Goal: Register for event/course

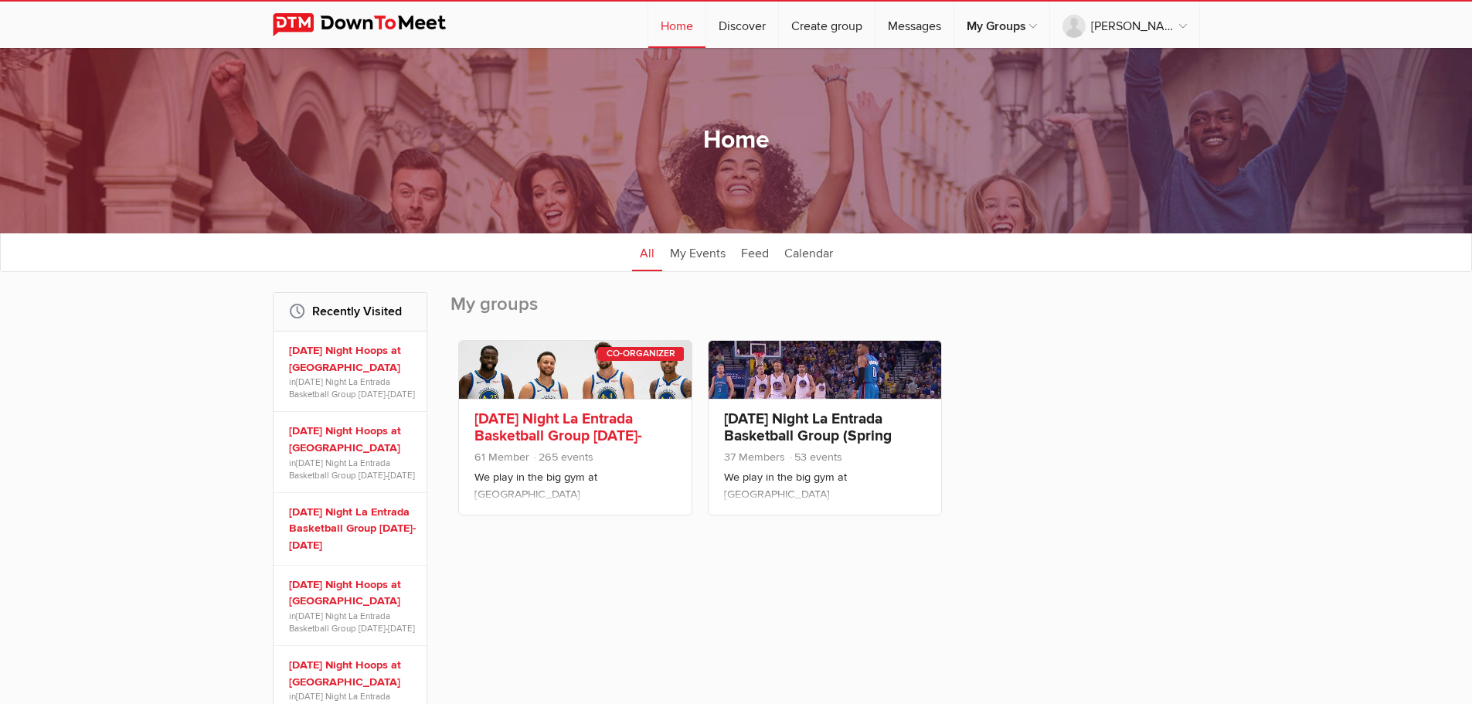
click at [583, 419] on link "[DATE] Night La Entrada Basketball Group [DATE]-[DATE]" at bounding box center [559, 436] width 168 height 53
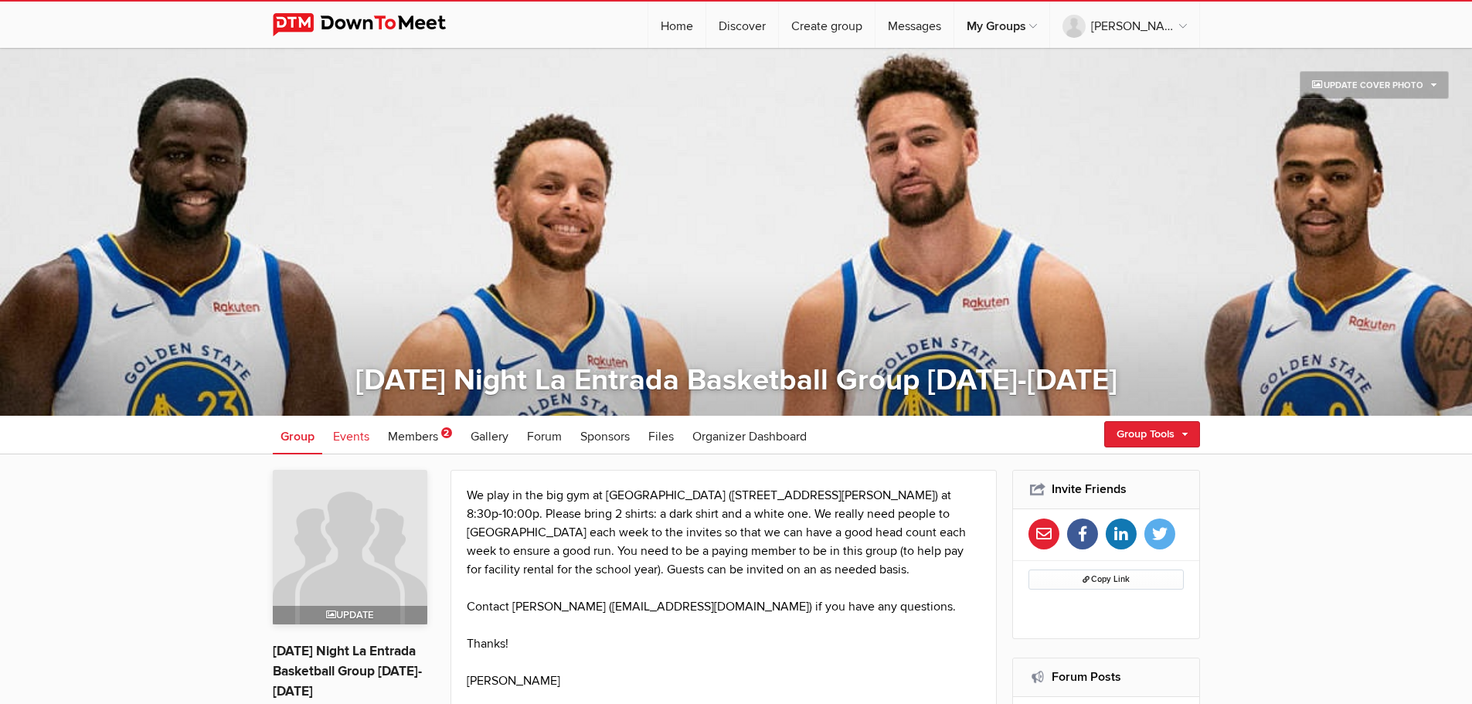
click at [355, 437] on span "Events" at bounding box center [351, 436] width 36 height 15
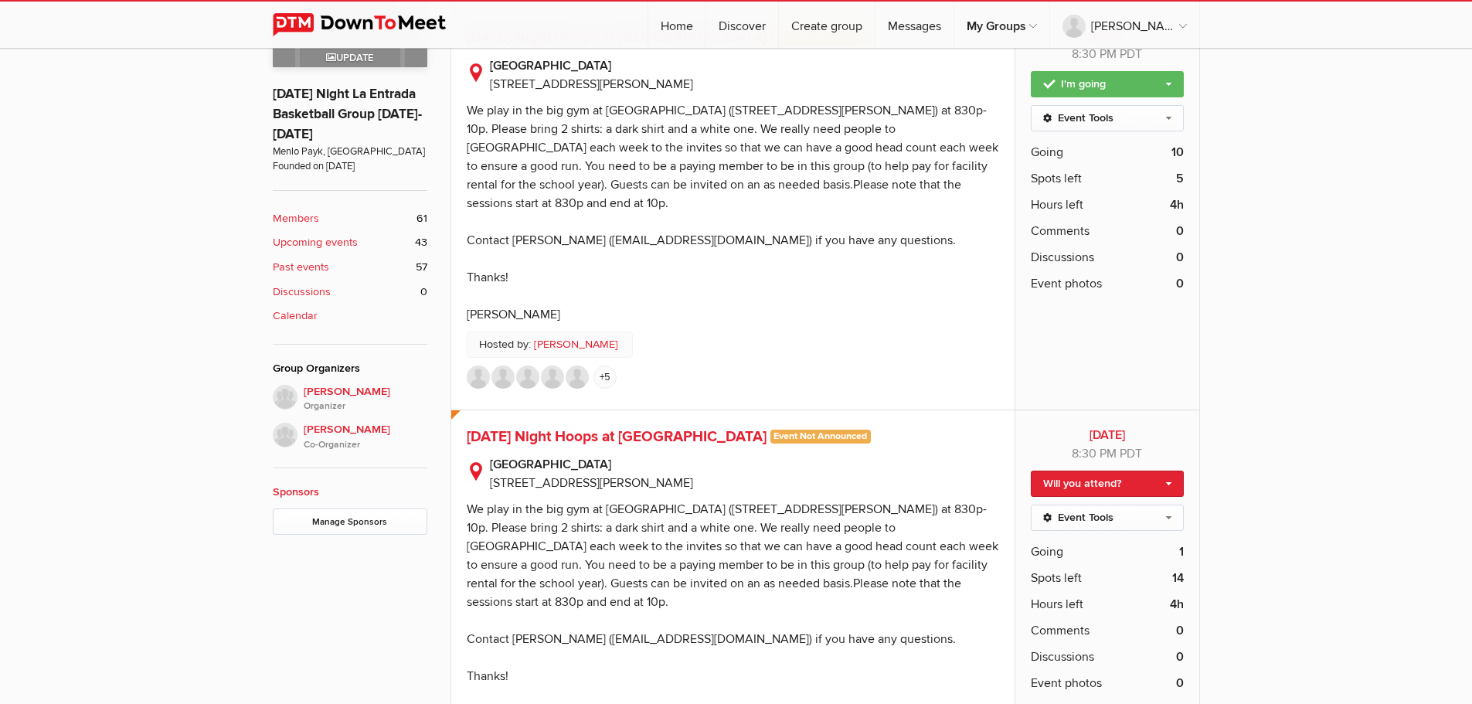
scroll to position [558, 0]
click at [587, 427] on span "[DATE] Night Hoops at [GEOGRAPHIC_DATA]" at bounding box center [617, 436] width 300 height 19
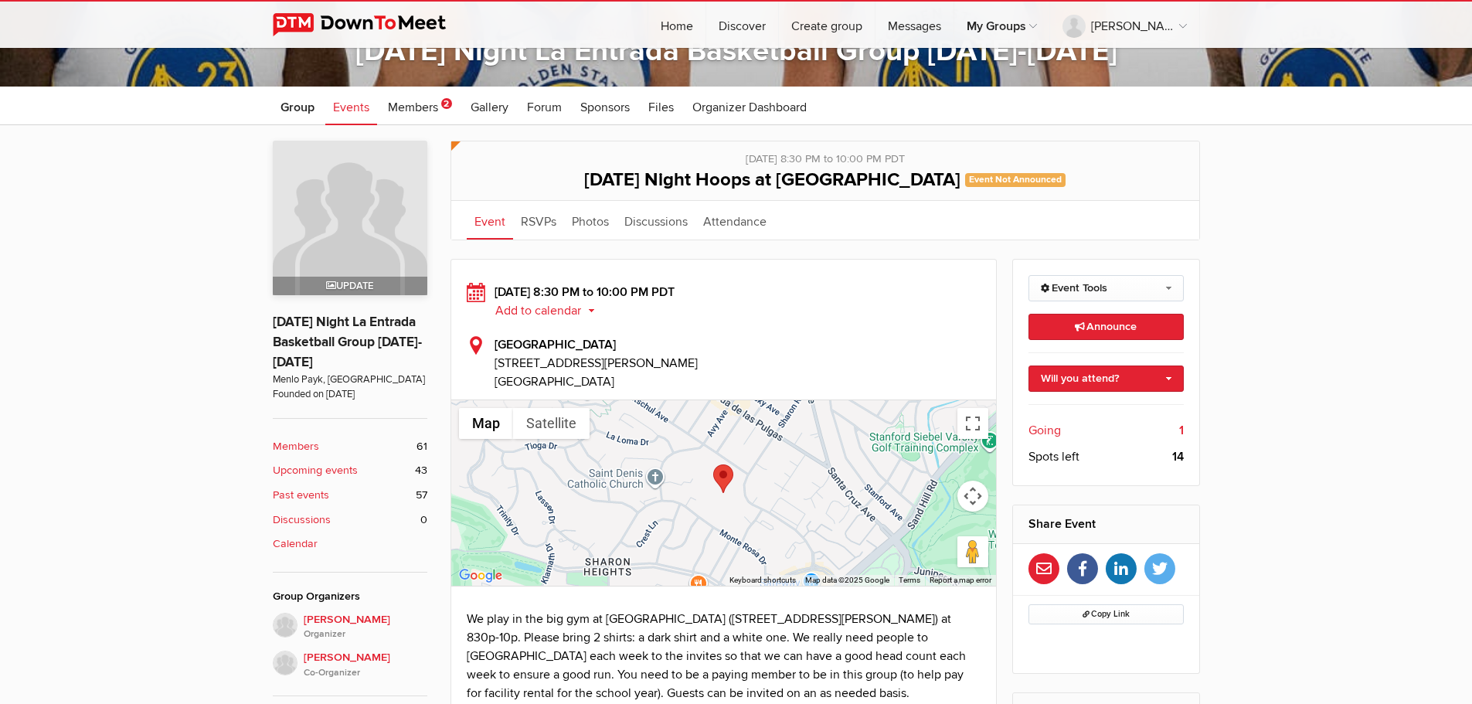
scroll to position [324, 0]
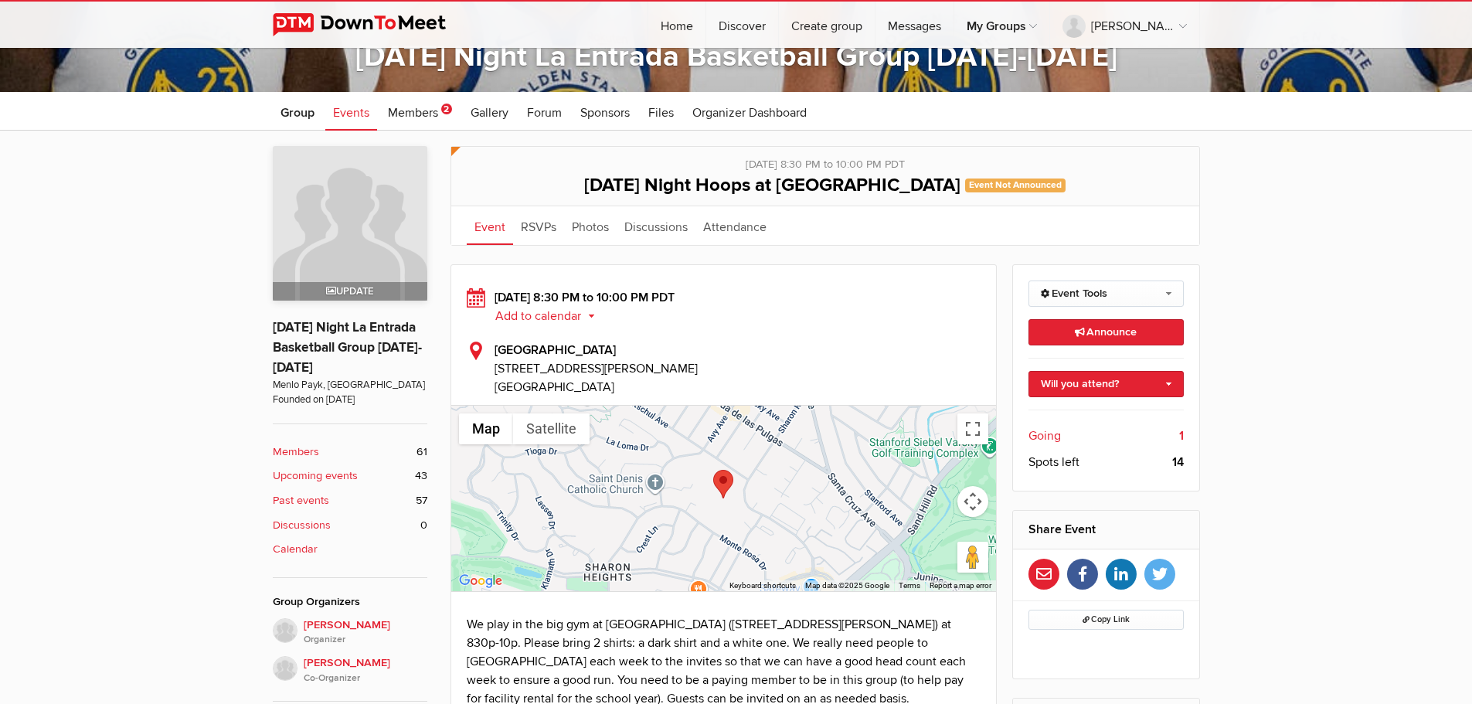
click at [1052, 438] on span "Going" at bounding box center [1045, 436] width 32 height 19
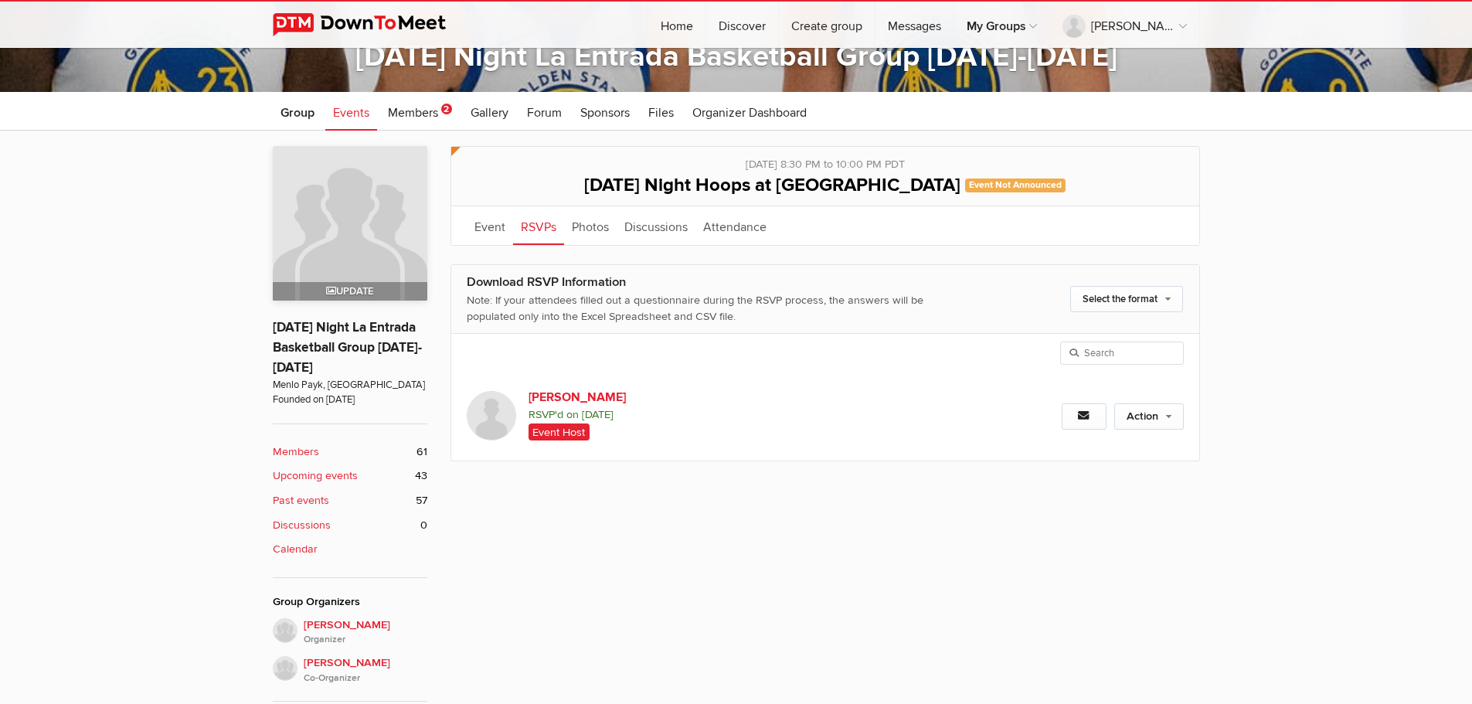
scroll to position [416, 0]
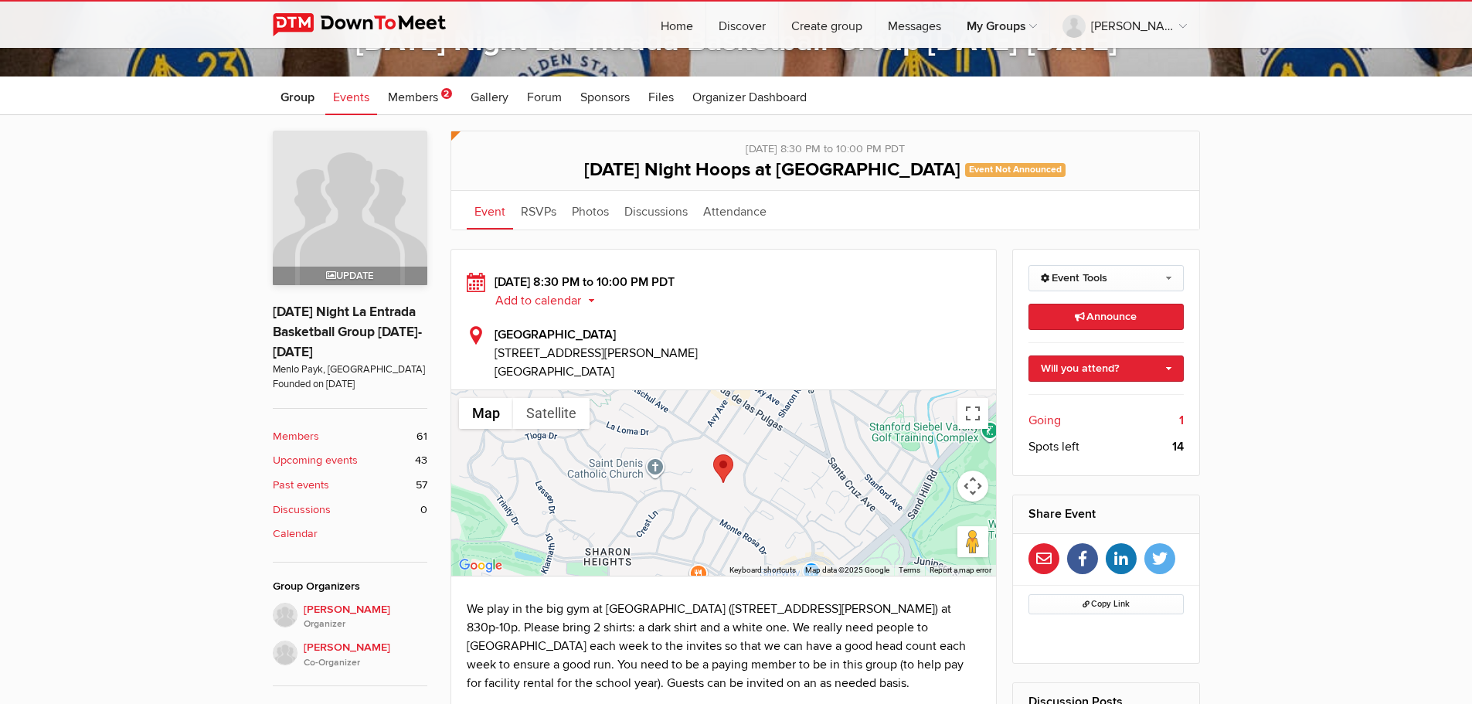
scroll to position [336, 0]
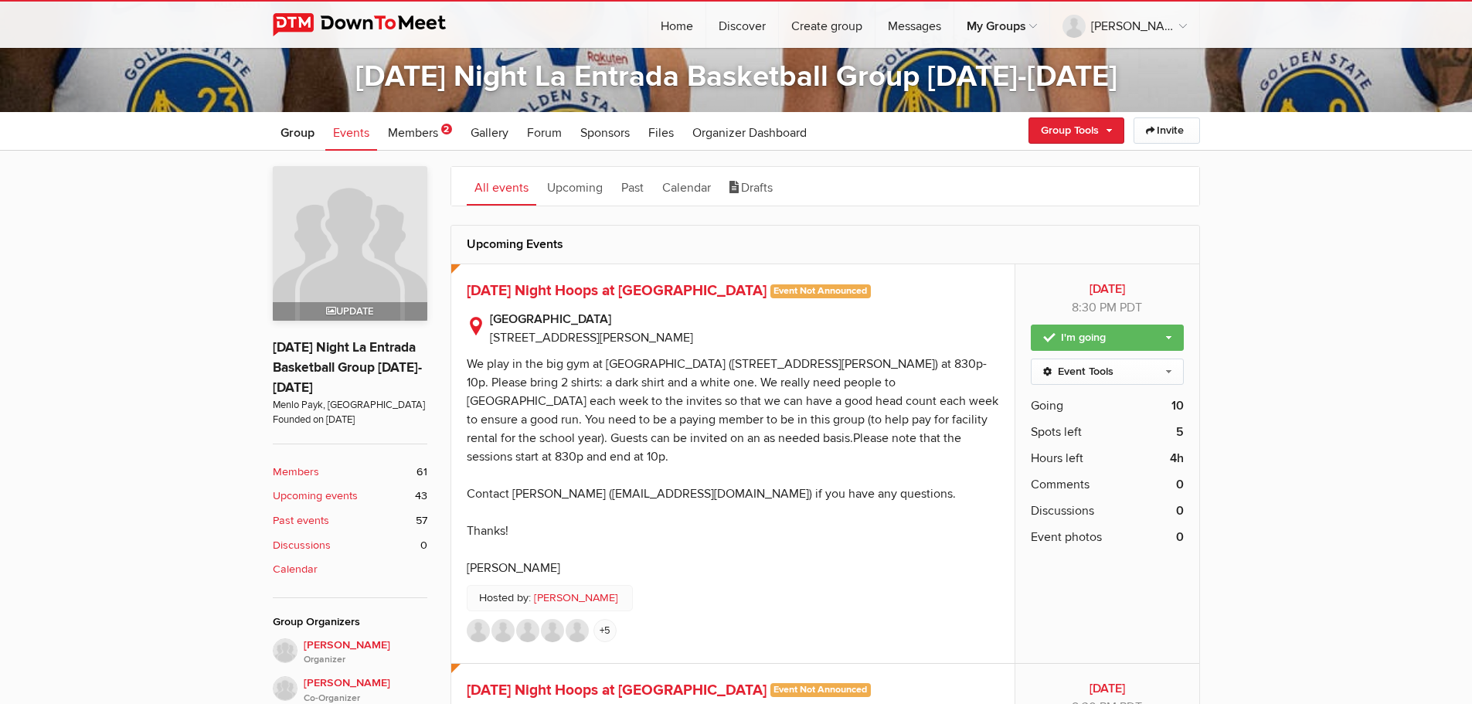
scroll to position [303, 0]
click at [605, 290] on span "[DATE] Night Hoops at [GEOGRAPHIC_DATA]" at bounding box center [617, 291] width 300 height 19
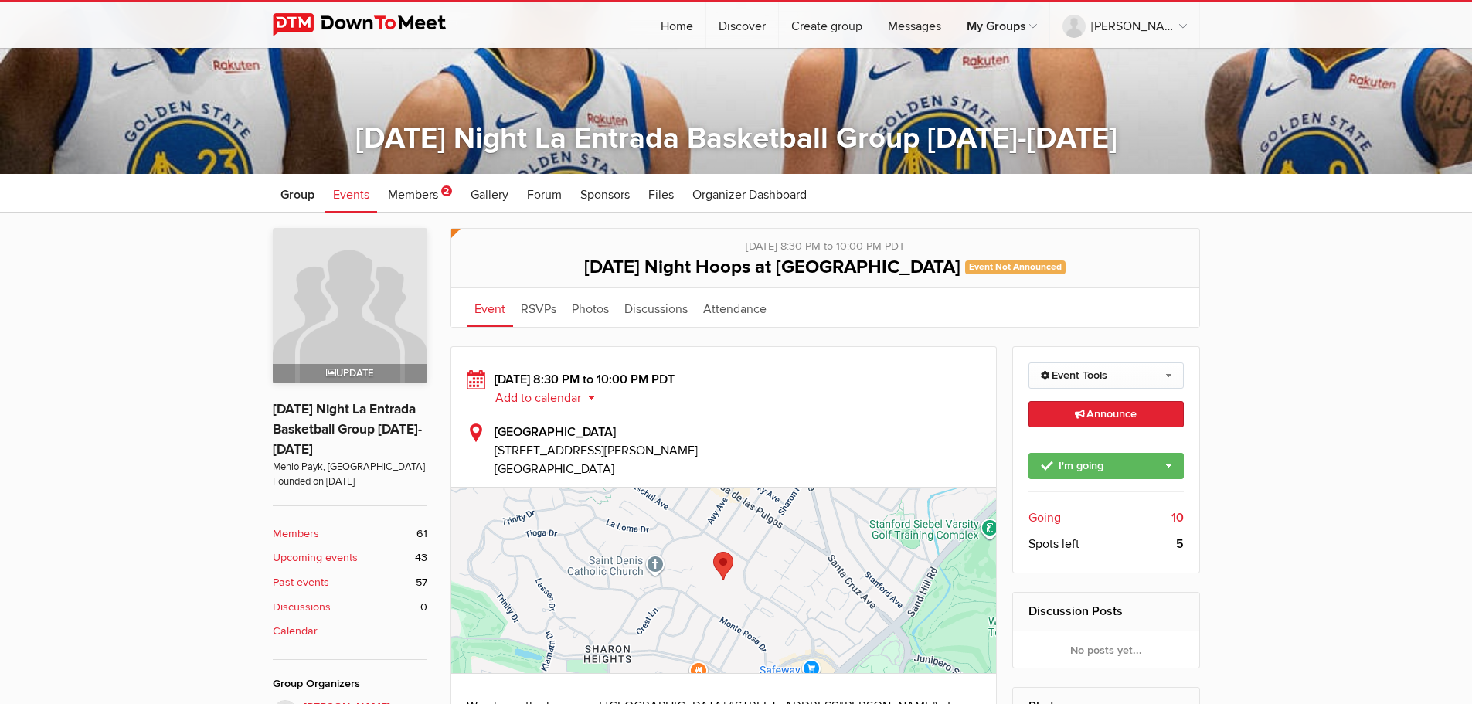
scroll to position [245, 0]
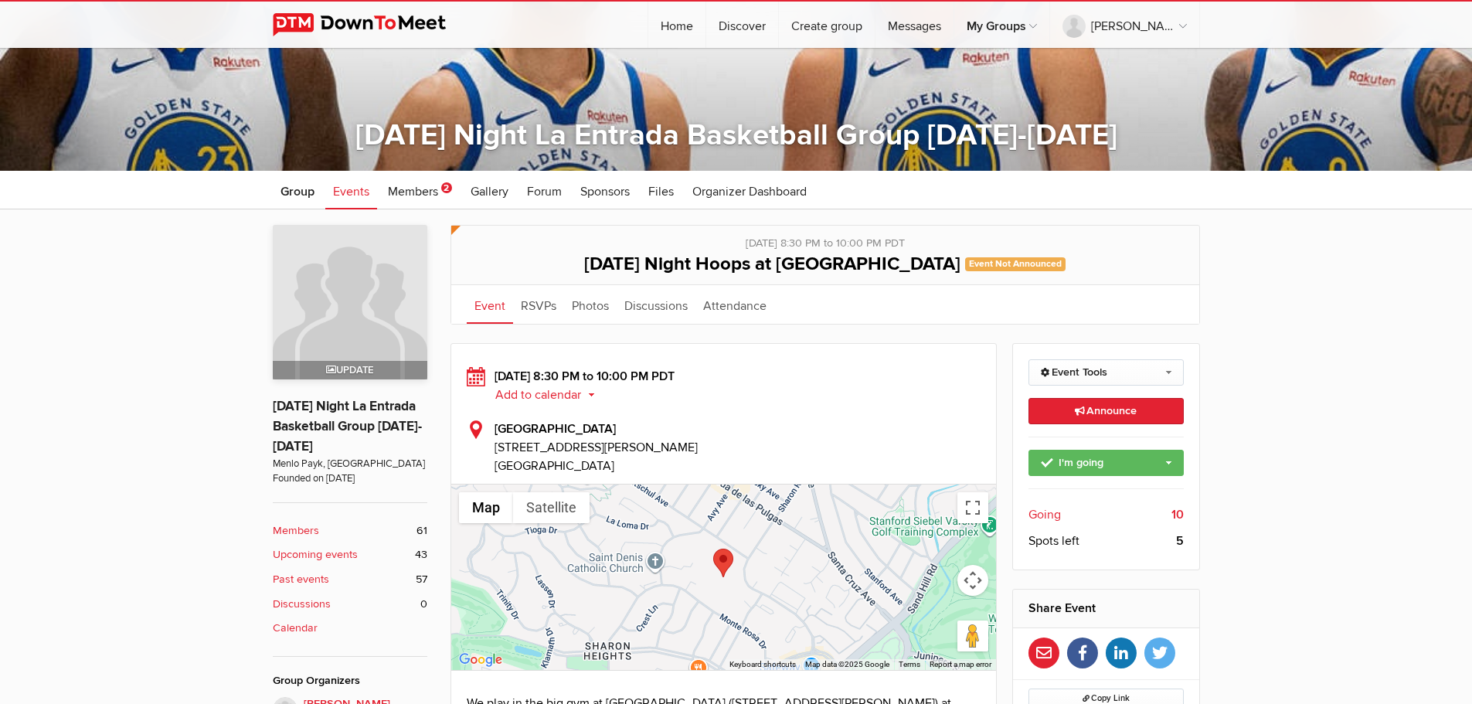
click at [1039, 516] on span "Going" at bounding box center [1045, 515] width 32 height 19
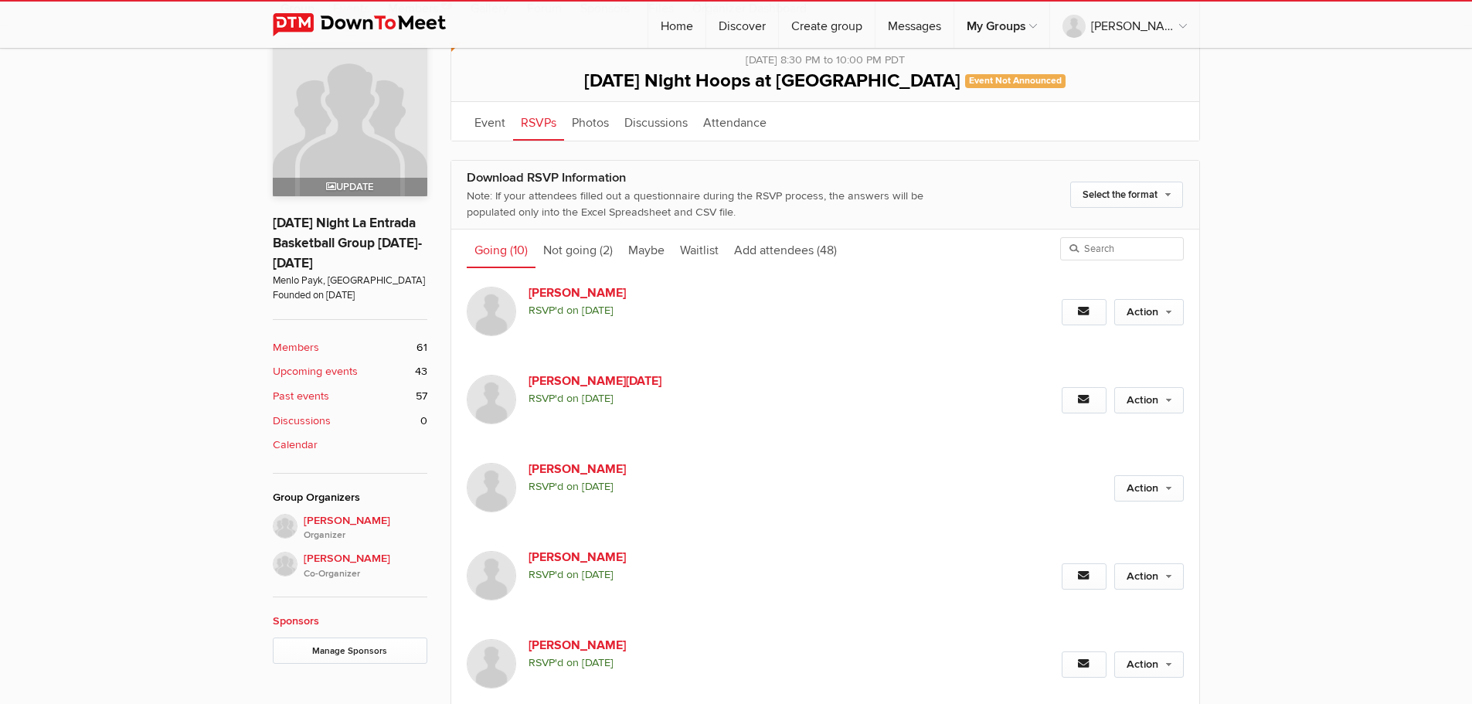
scroll to position [427, 0]
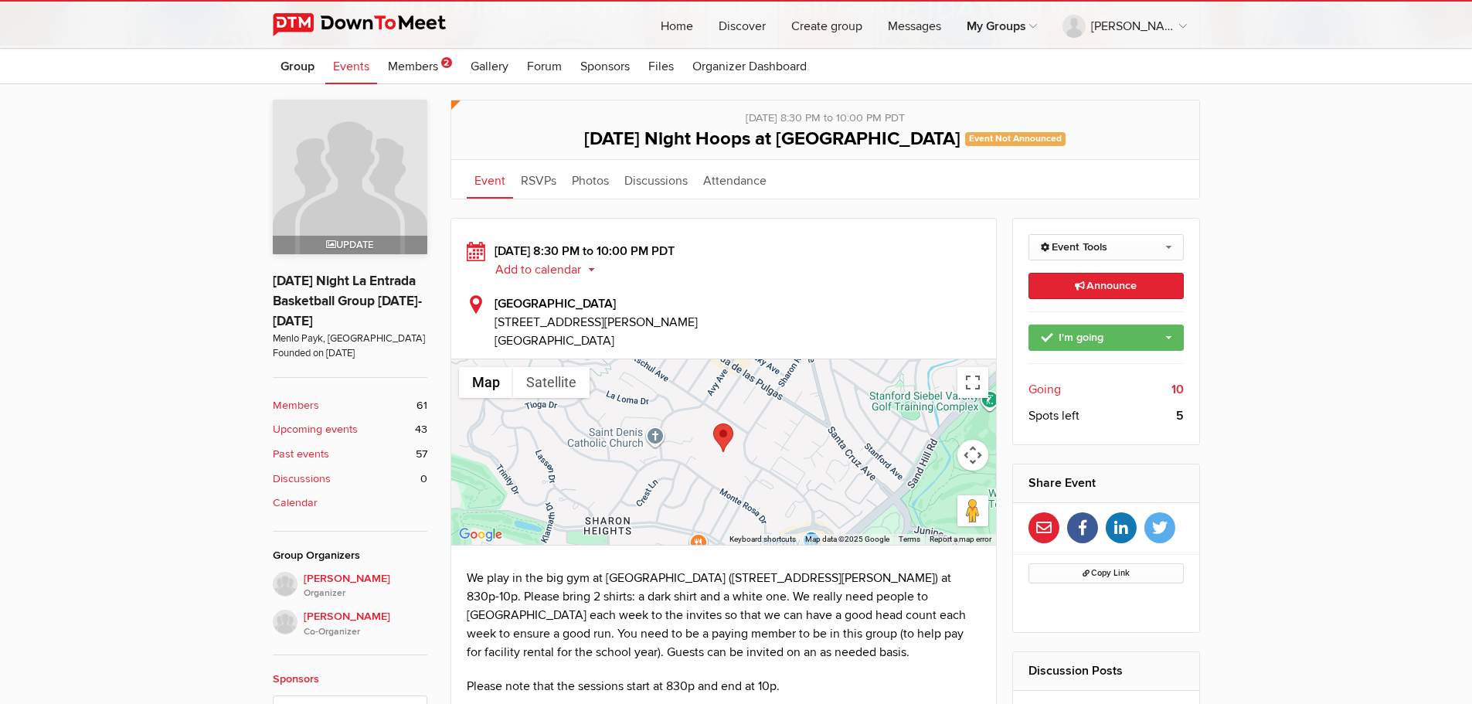
scroll to position [372, 0]
